Goal: Navigation & Orientation: Find specific page/section

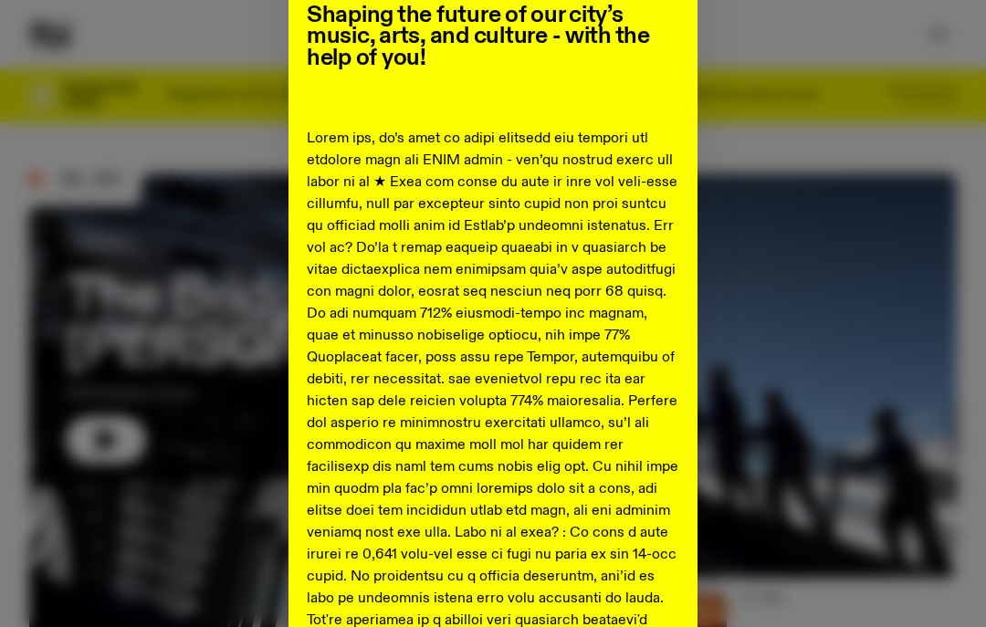
scroll to position [167, 0]
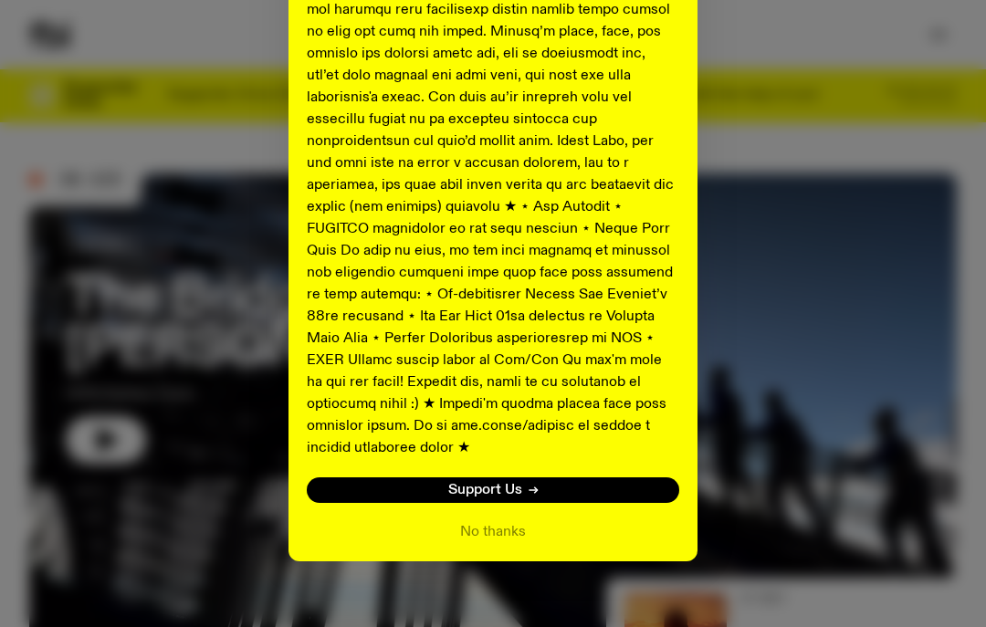
scroll to position [969, 0]
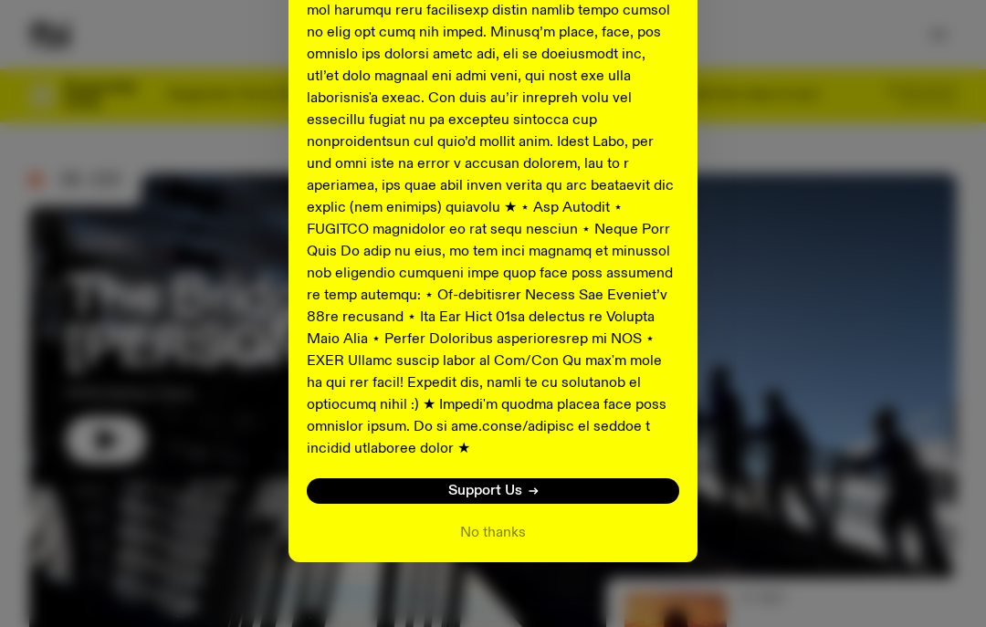
click at [518, 522] on button "No thanks" at bounding box center [493, 533] width 66 height 22
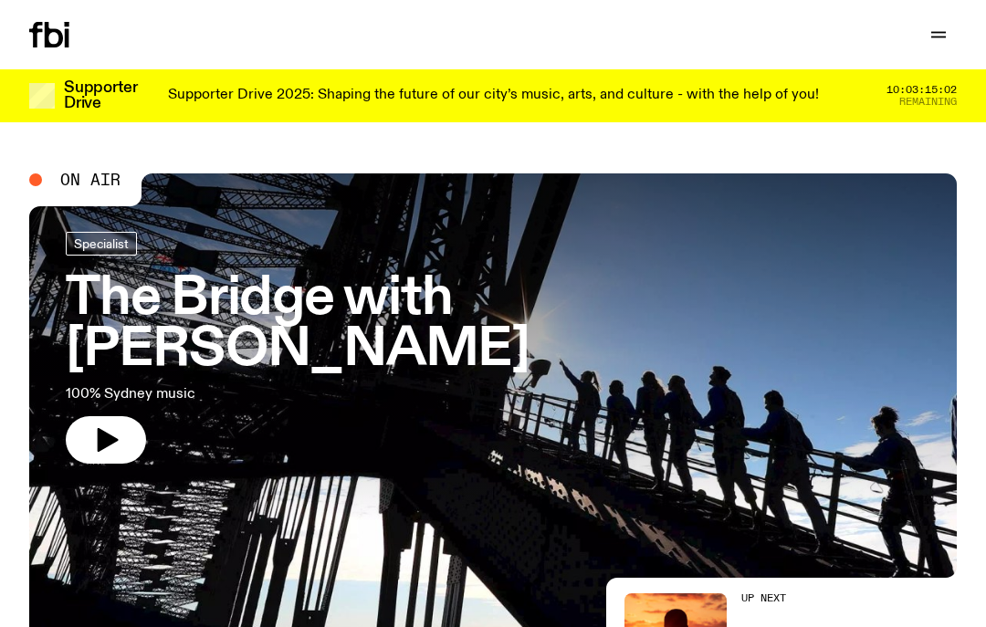
click at [943, 34] on icon "button" at bounding box center [938, 35] width 22 height 22
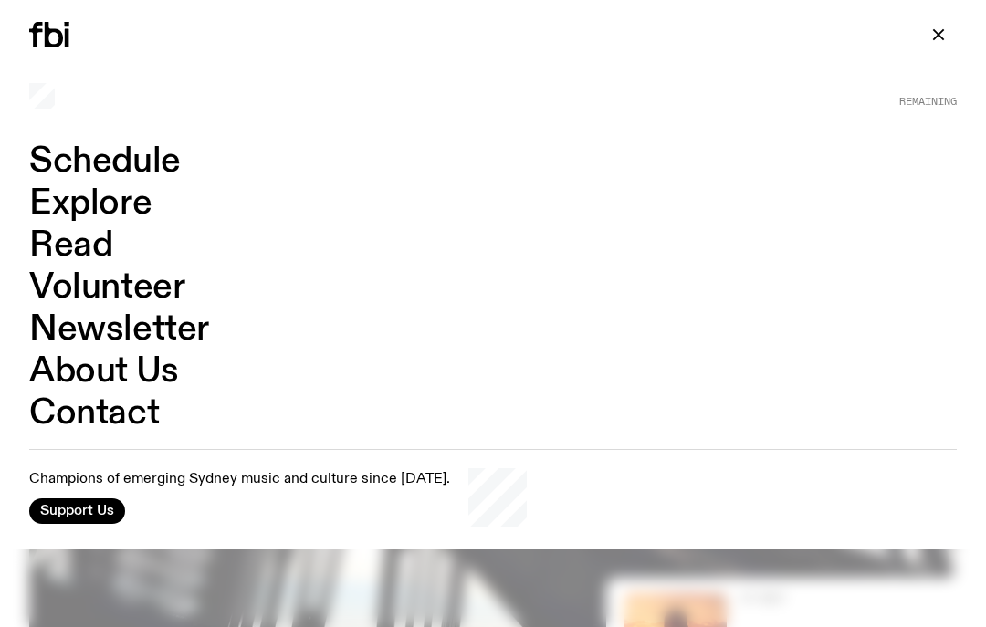
click at [944, 37] on icon "button" at bounding box center [938, 35] width 22 height 22
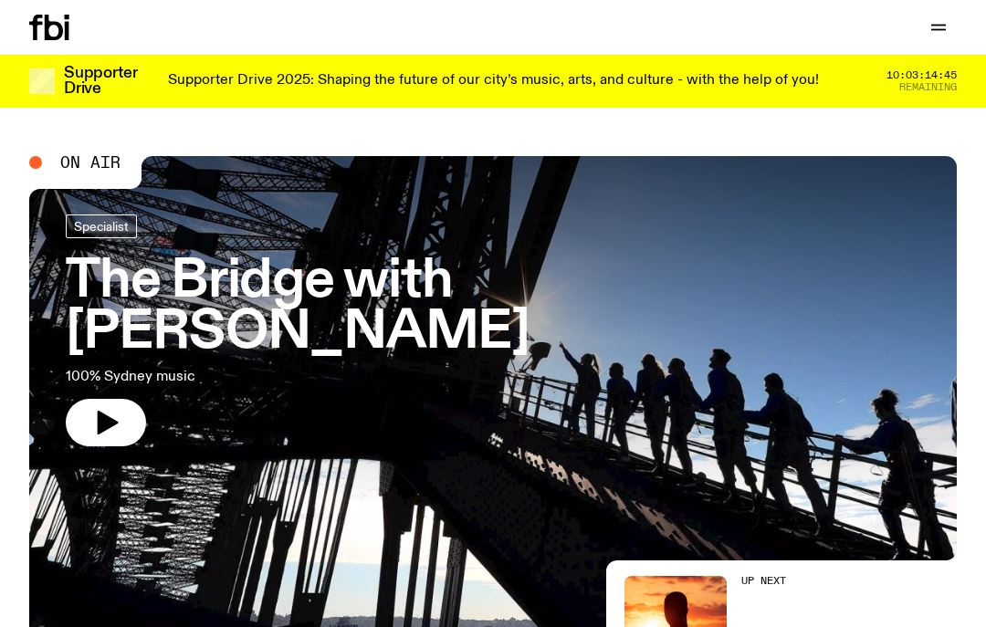
scroll to position [0, 0]
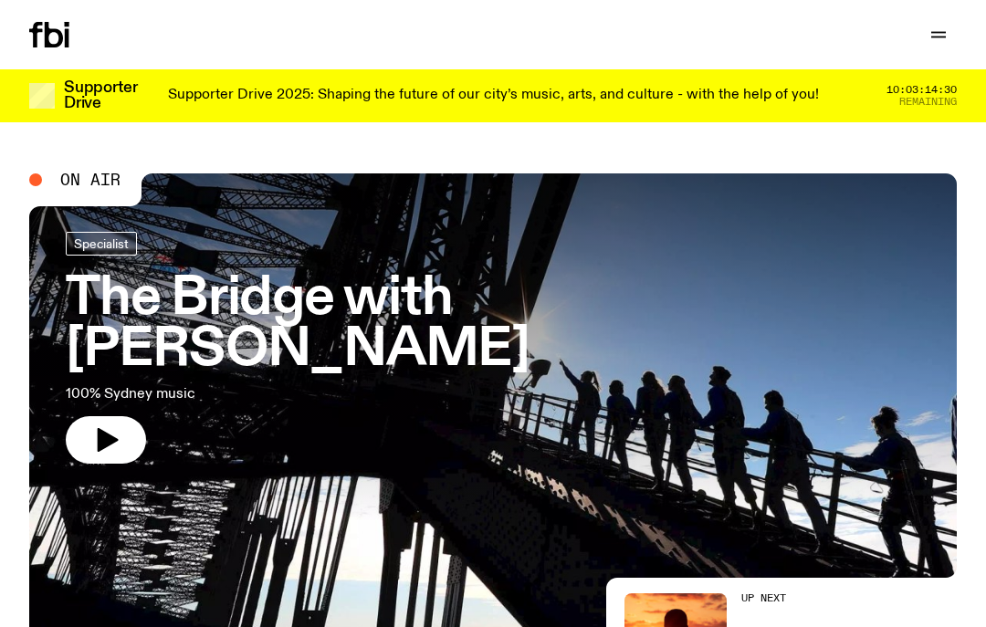
click at [947, 34] on icon "button" at bounding box center [938, 35] width 22 height 22
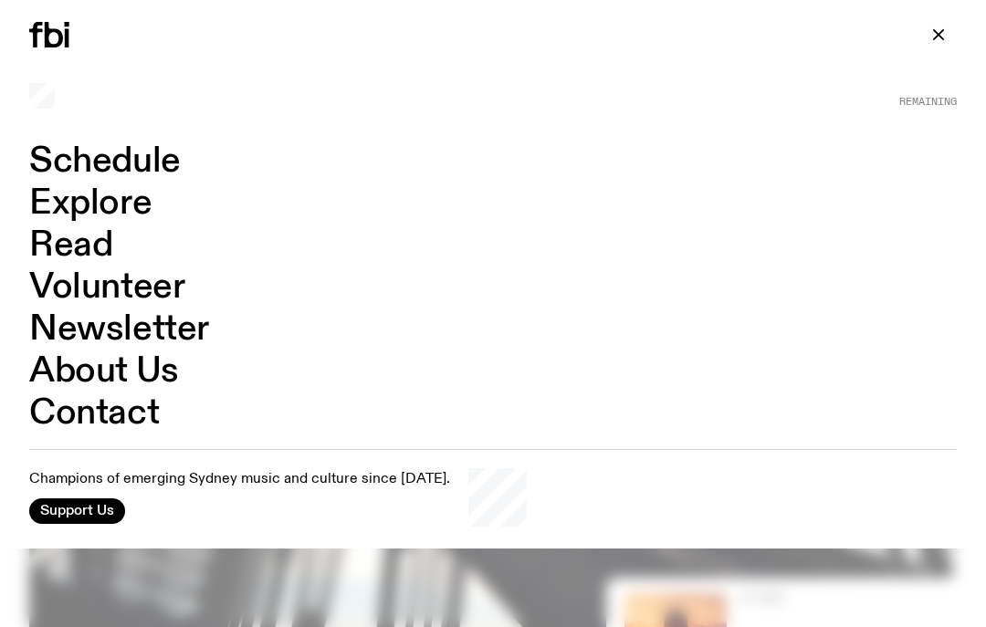
click at [58, 154] on link "Schedule" at bounding box center [105, 161] width 152 height 35
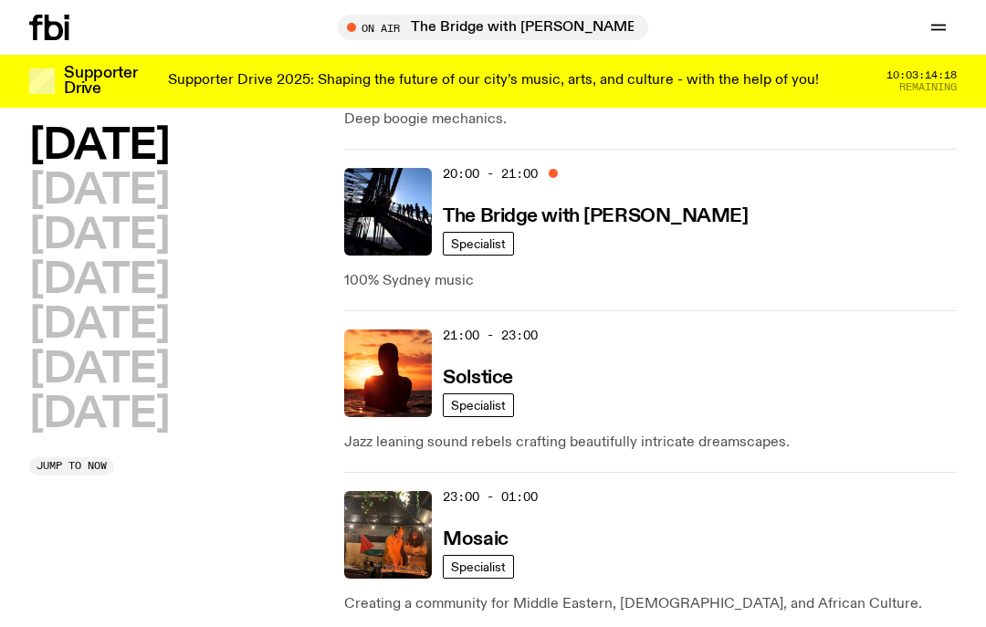
click at [60, 191] on h2 "Tuesday" at bounding box center [99, 191] width 140 height 41
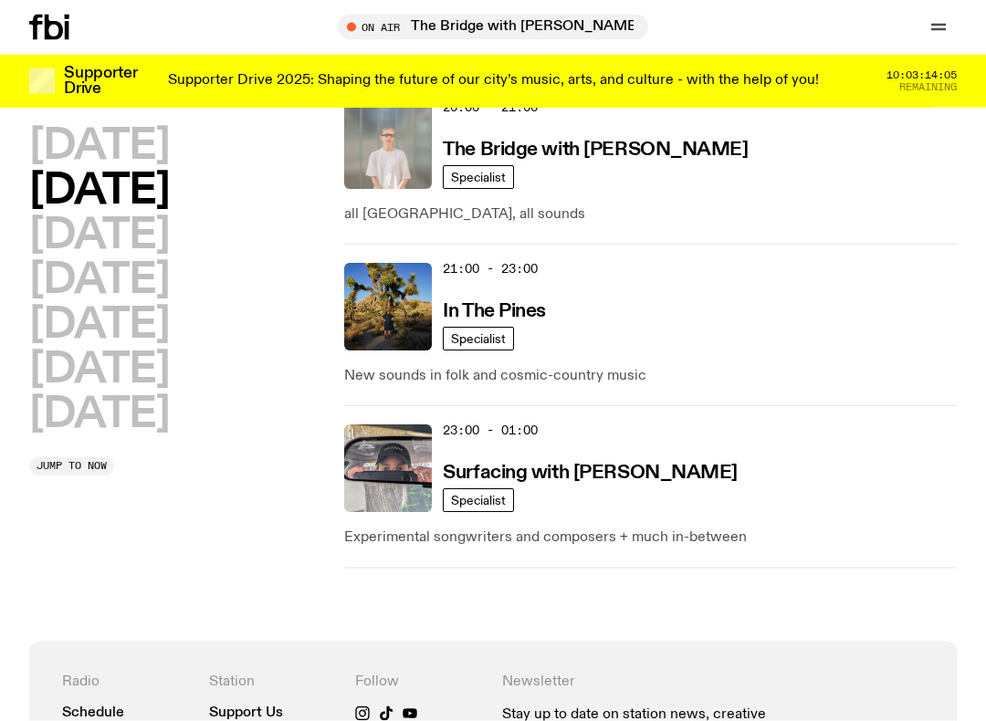
click at [78, 235] on h2 "Wednesday" at bounding box center [99, 235] width 140 height 41
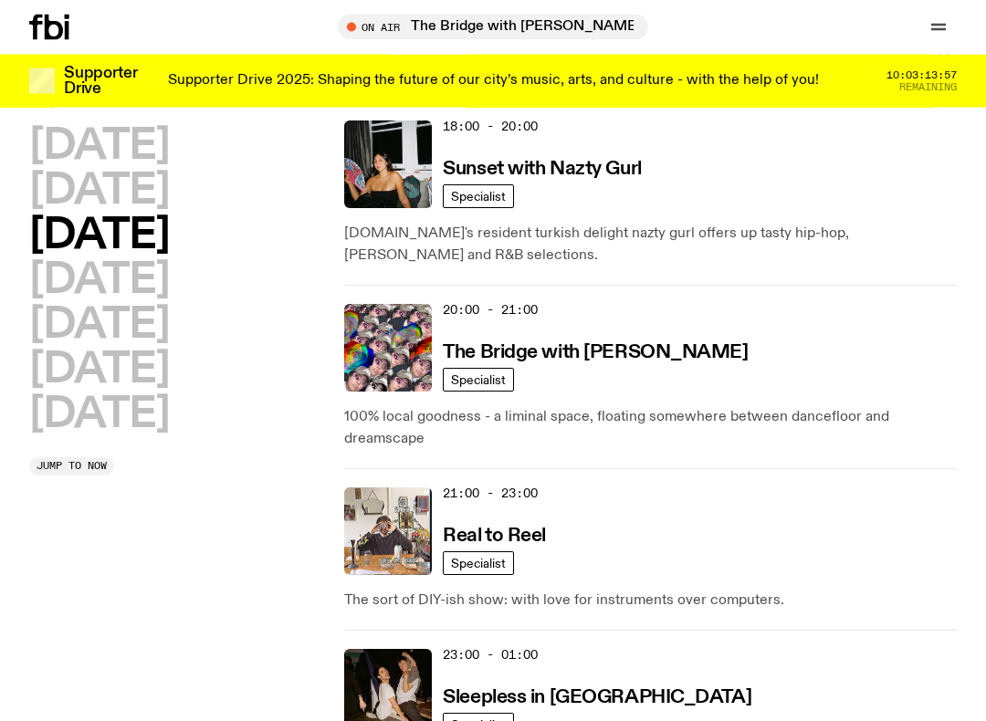
scroll to position [1071, 0]
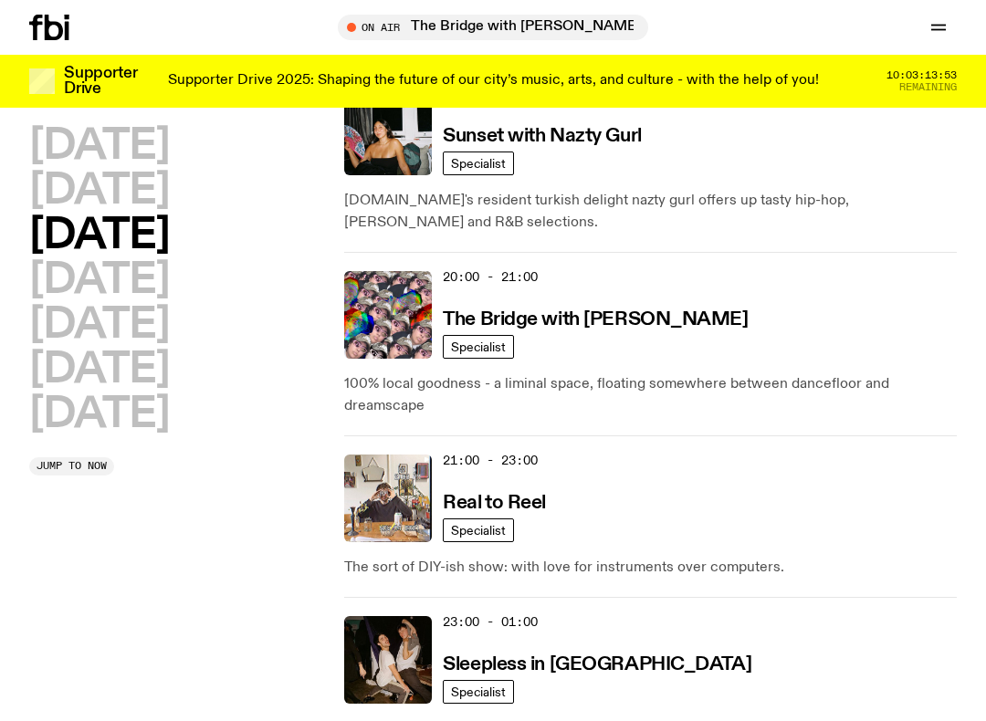
click at [71, 264] on h2 "Thursday" at bounding box center [99, 280] width 140 height 41
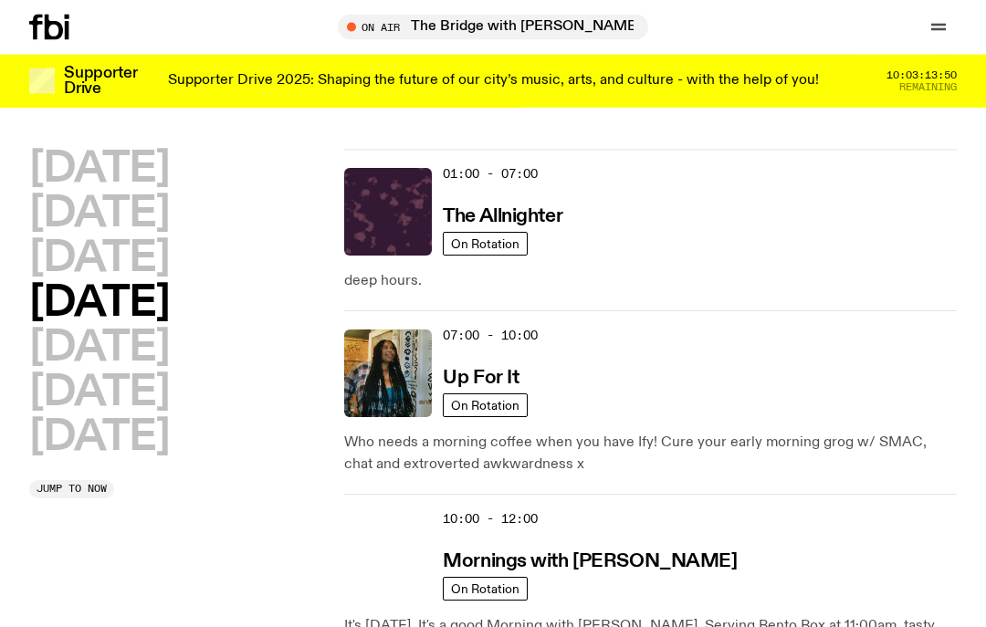
scroll to position [0, 0]
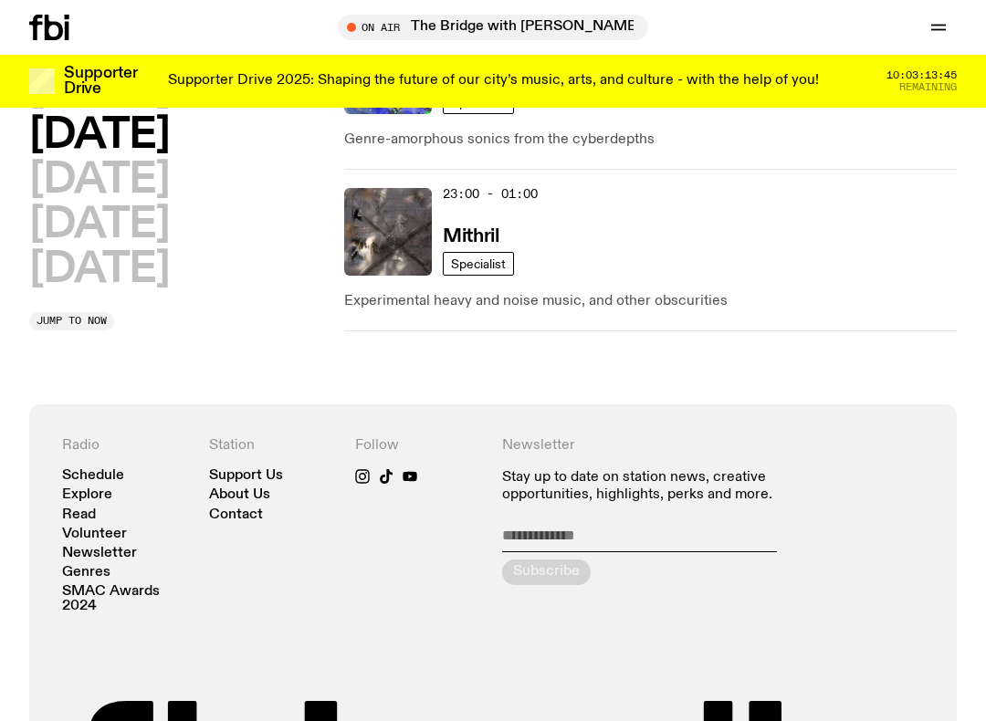
click at [67, 186] on h2 "Friday" at bounding box center [99, 180] width 140 height 41
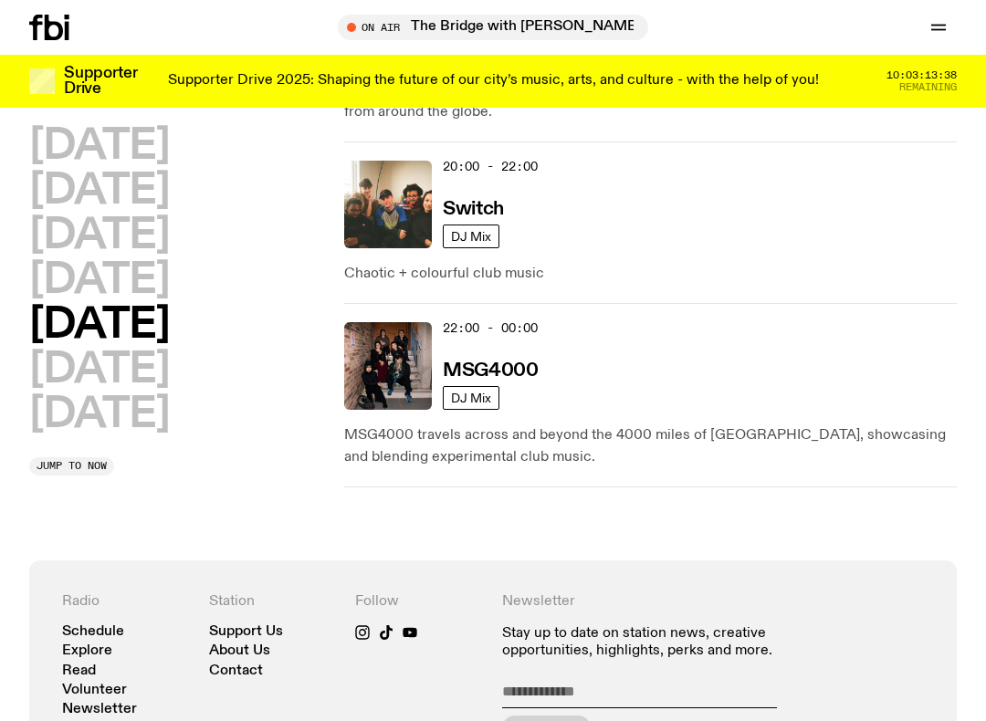
click at [62, 362] on h2 "Saturday" at bounding box center [99, 370] width 140 height 41
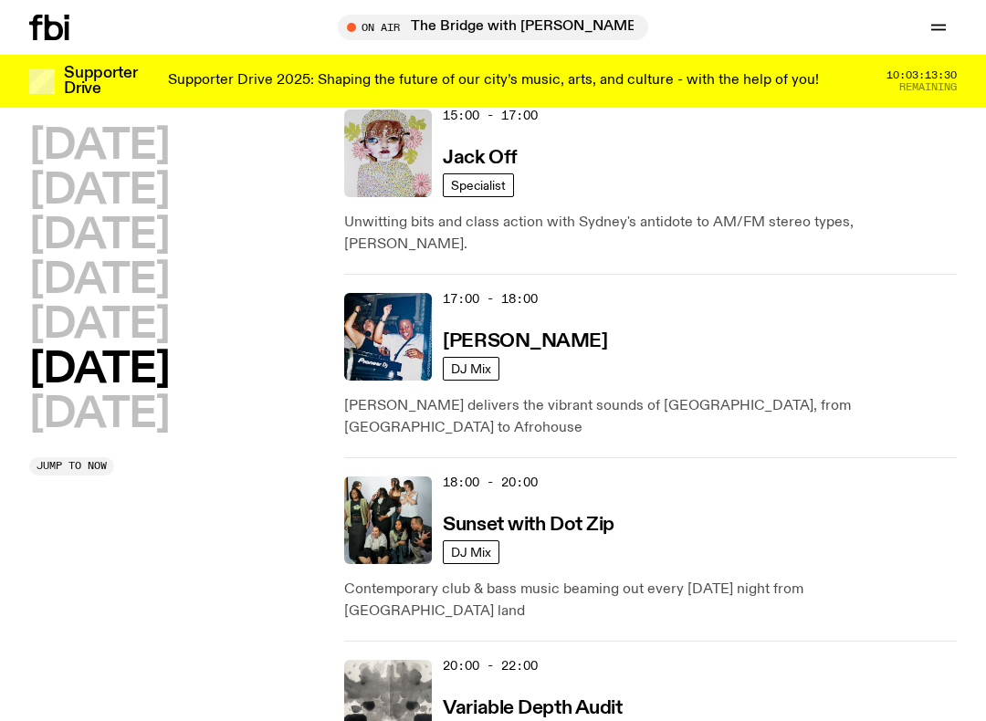
scroll to position [1220, 0]
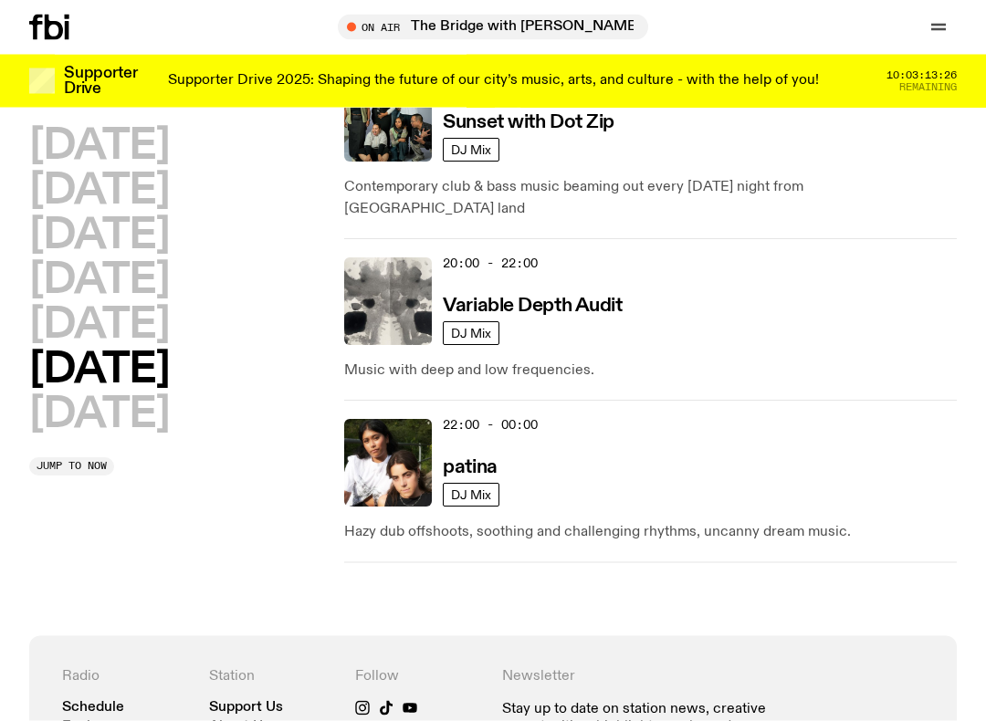
click at [64, 409] on h2 "Sunday" at bounding box center [99, 414] width 140 height 41
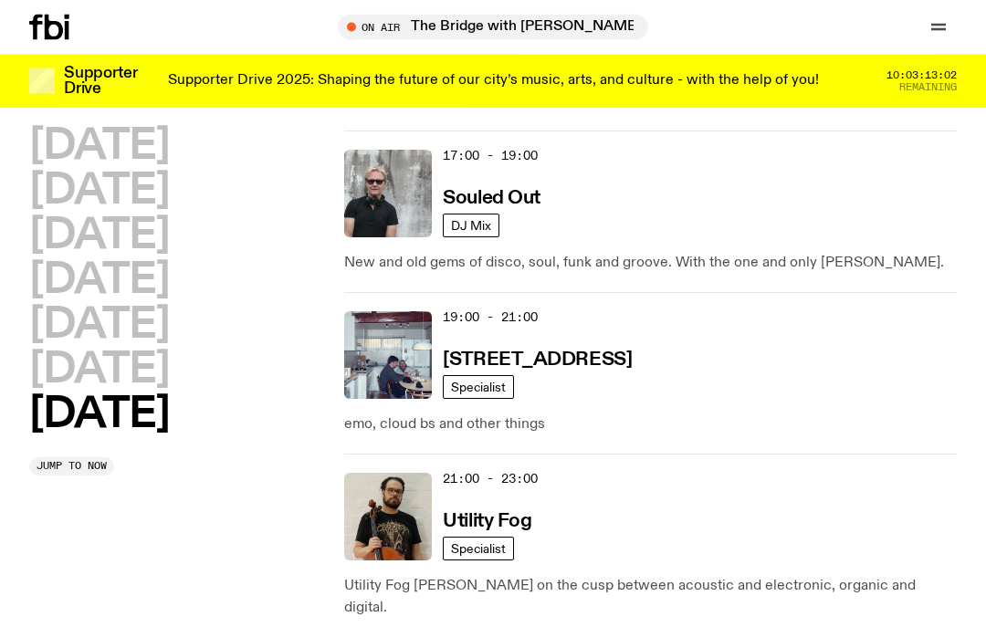
scroll to position [1548, 0]
click at [938, 31] on icon "button" at bounding box center [938, 27] width 22 height 22
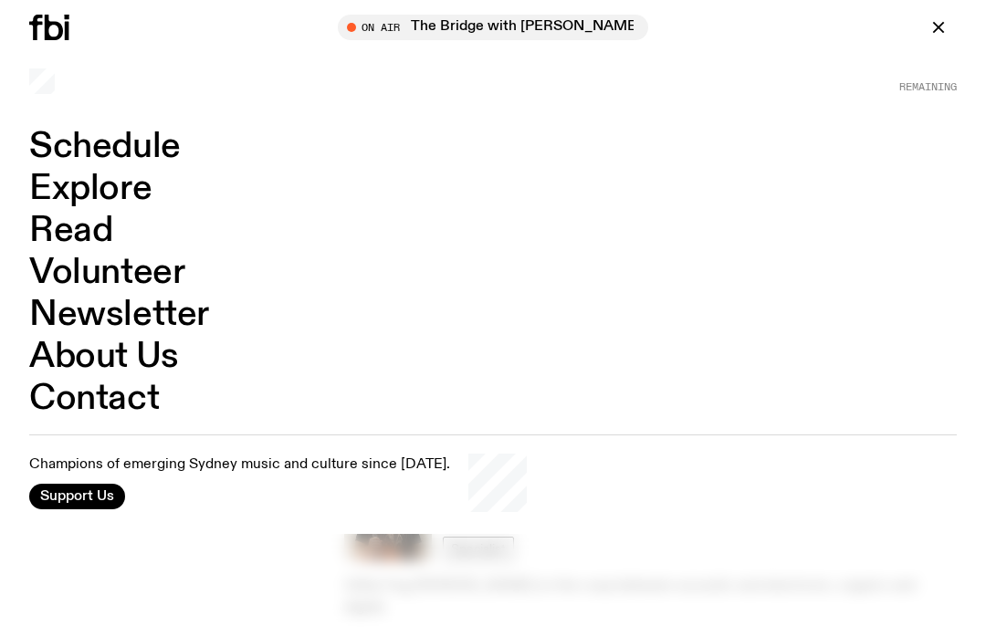
click at [58, 416] on link "Contact" at bounding box center [94, 399] width 130 height 35
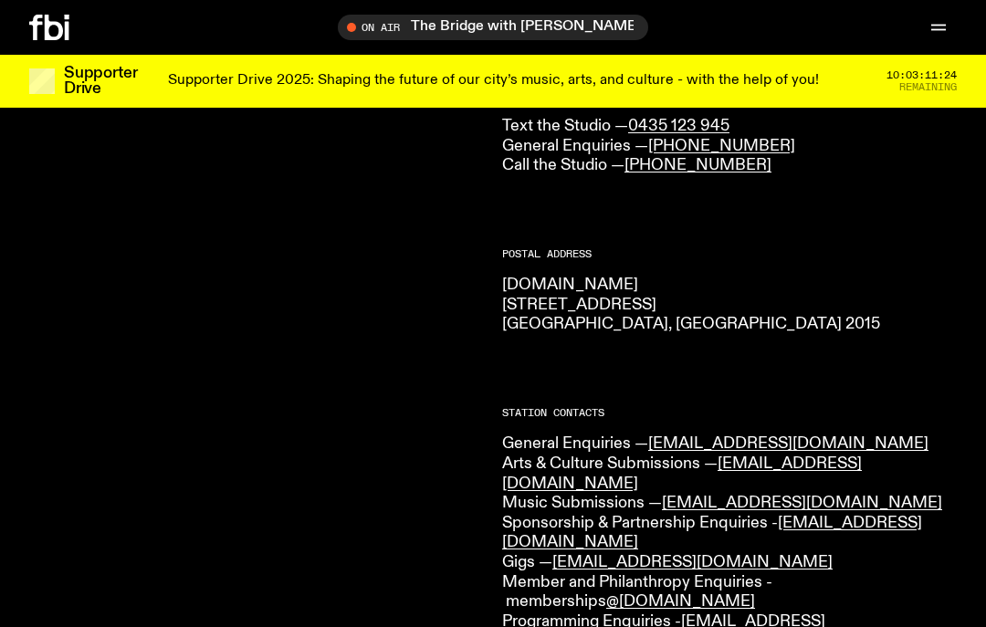
scroll to position [197, 0]
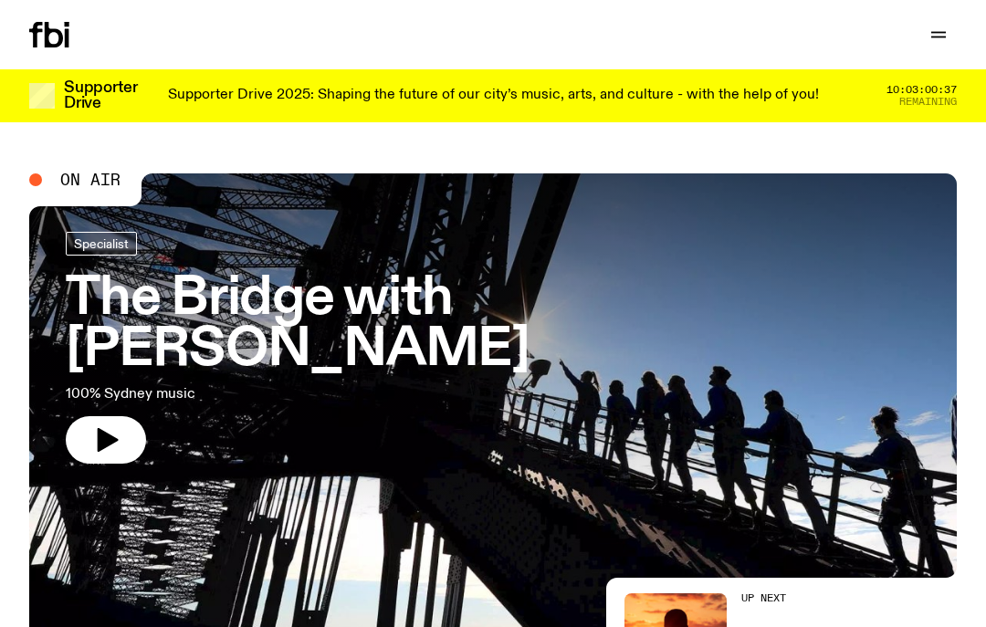
click at [942, 36] on icon "button" at bounding box center [938, 35] width 22 height 22
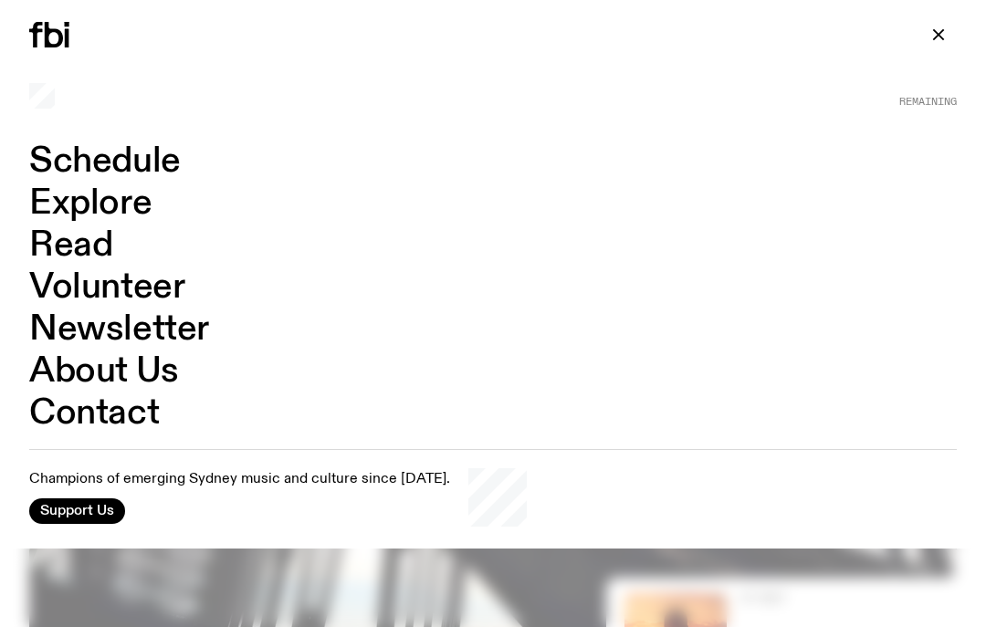
click at [63, 425] on link "Contact" at bounding box center [94, 413] width 130 height 35
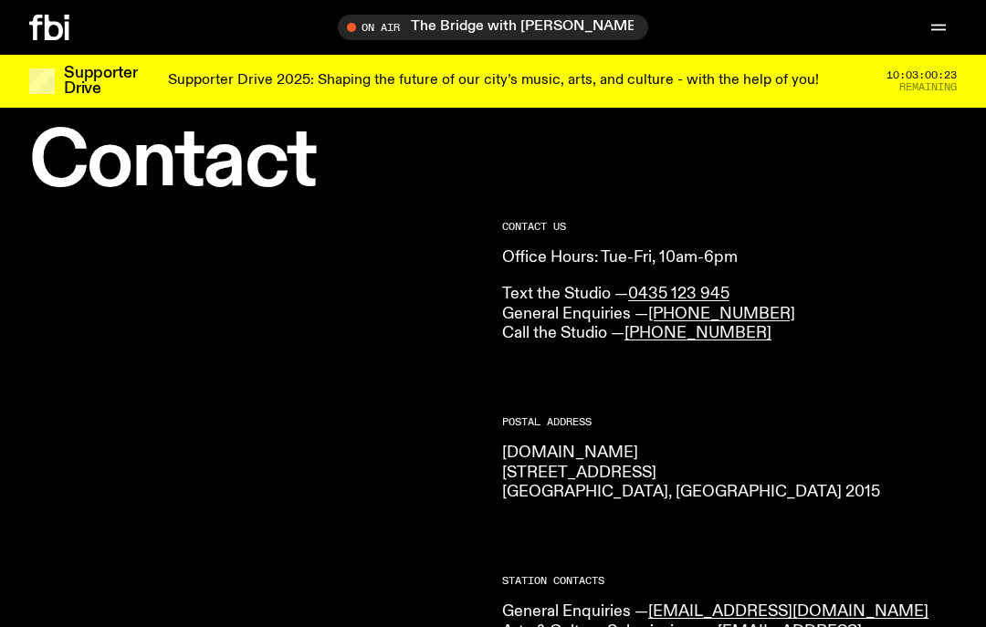
scroll to position [16, 0]
